Goal: Check status: Check status

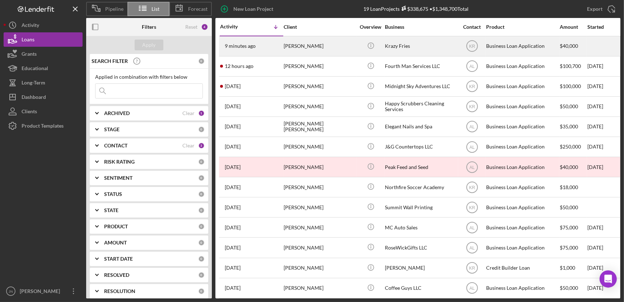
click at [291, 45] on div "[PERSON_NAME]" at bounding box center [320, 46] width 72 height 19
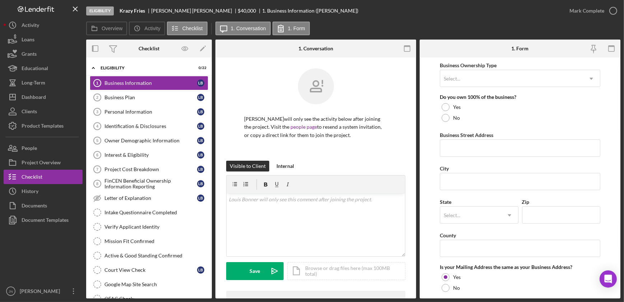
scroll to position [359, 0]
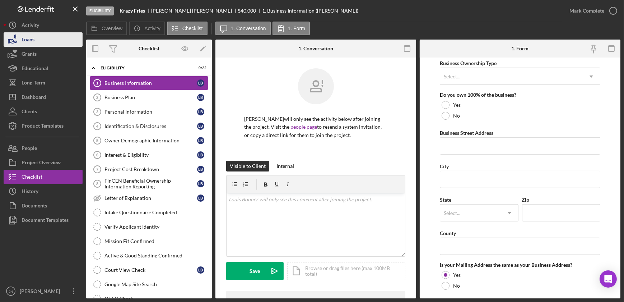
click at [18, 39] on icon "button" at bounding box center [13, 40] width 18 height 18
